Goal: Task Accomplishment & Management: Complete application form

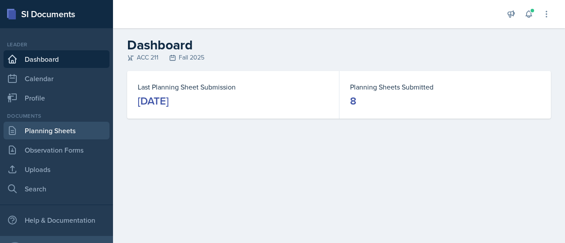
click at [66, 134] on link "Planning Sheets" at bounding box center [57, 131] width 106 height 18
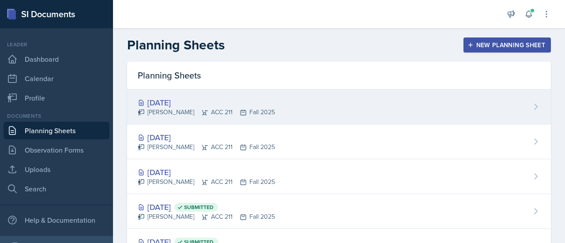
click at [169, 103] on div "[DATE]" at bounding box center [206, 103] width 137 height 12
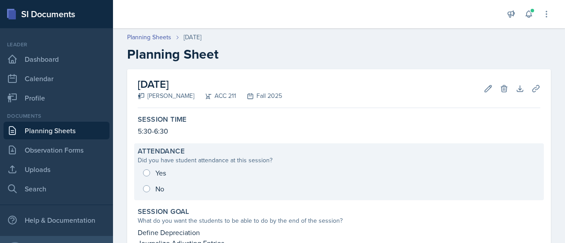
click at [183, 172] on div "Yes No" at bounding box center [339, 181] width 402 height 32
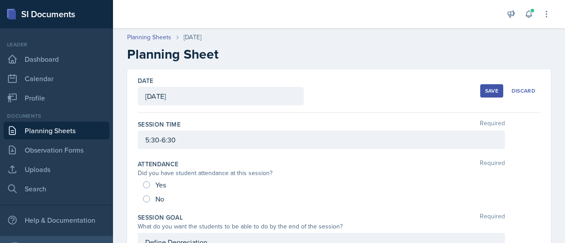
click at [143, 184] on div "Yes No" at bounding box center [339, 192] width 402 height 28
click at [143, 184] on input "Yes" at bounding box center [146, 184] width 7 height 7
radio input "true"
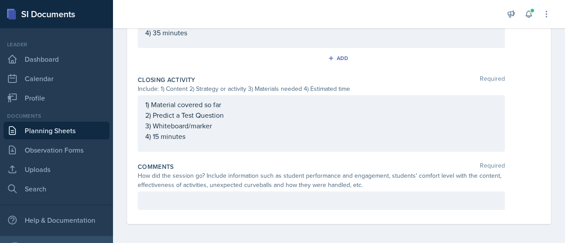
click at [218, 198] on p at bounding box center [321, 201] width 352 height 11
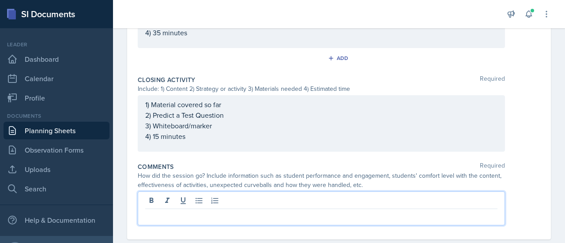
scroll to position [515, 0]
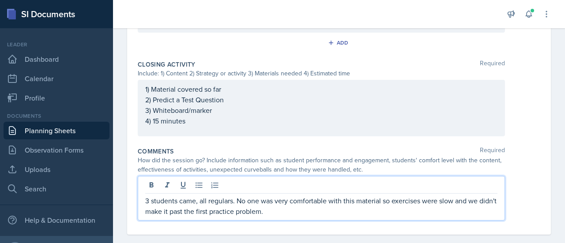
click at [291, 213] on p "3 students came, all regulars. No one was very comfortable with this material s…" at bounding box center [321, 206] width 352 height 21
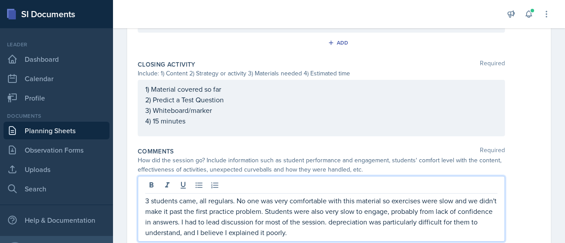
click at [354, 231] on p "3 students came, all regulars. No one was very comfortable with this material s…" at bounding box center [321, 217] width 352 height 42
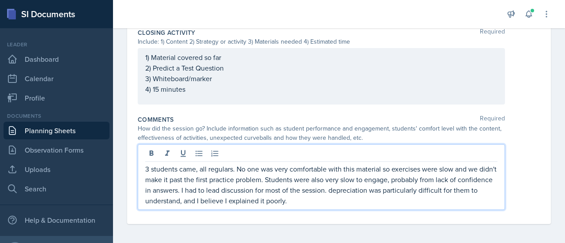
click at [344, 198] on p "3 students came, all regulars. No one was very comfortable with this material s…" at bounding box center [321, 185] width 352 height 42
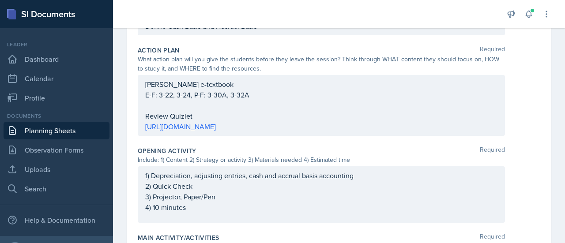
scroll to position [0, 0]
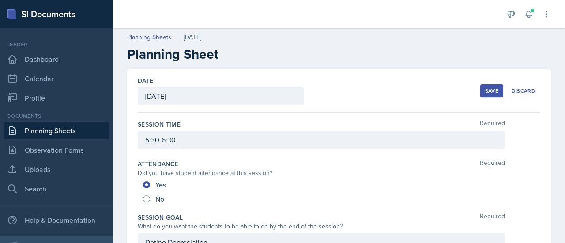
click at [489, 92] on div "Save" at bounding box center [491, 90] width 13 height 7
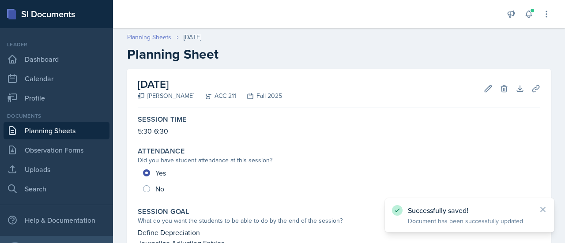
click at [142, 38] on link "Planning Sheets" at bounding box center [149, 37] width 44 height 9
